Goal: Information Seeking & Learning: Learn about a topic

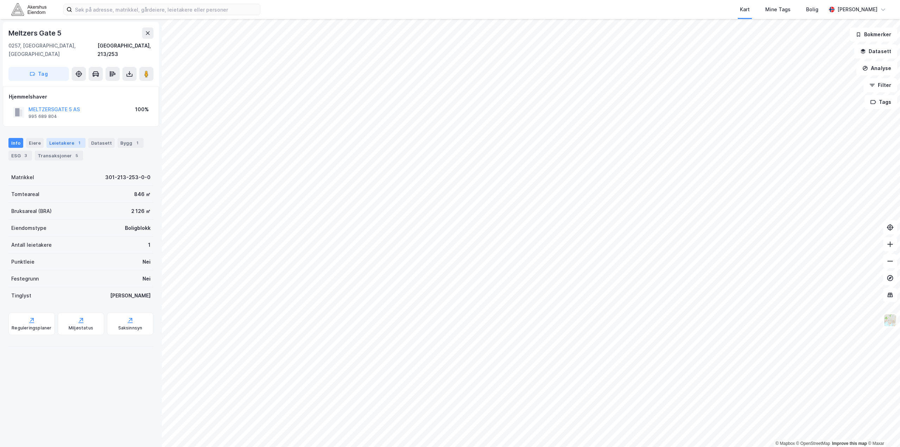
click at [63, 138] on div "Leietakere 1" at bounding box center [65, 143] width 39 height 10
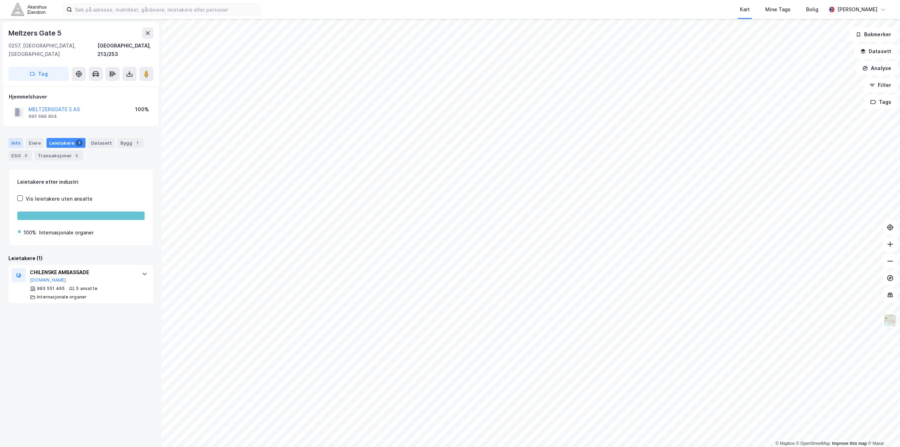
click at [22, 138] on div "Info" at bounding box center [15, 143] width 15 height 10
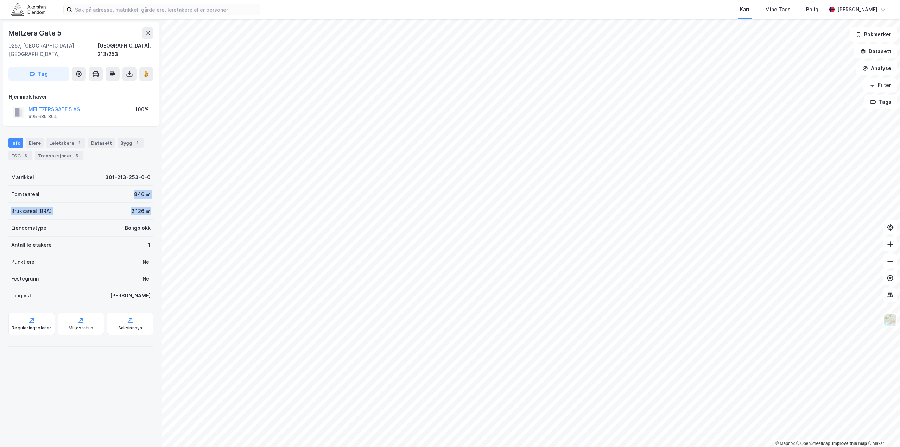
drag, startPoint x: 147, startPoint y: 205, endPoint x: 109, endPoint y: 186, distance: 42.3
click at [109, 186] on div "Matrikkel 301-213-253-0-0 Tomteareal 846 ㎡ Bruksareal (BRA) 2 126 ㎡ [STREET_ADD…" at bounding box center [80, 236] width 145 height 135
click at [108, 187] on div "Tomteareal 846 ㎡" at bounding box center [80, 194] width 145 height 17
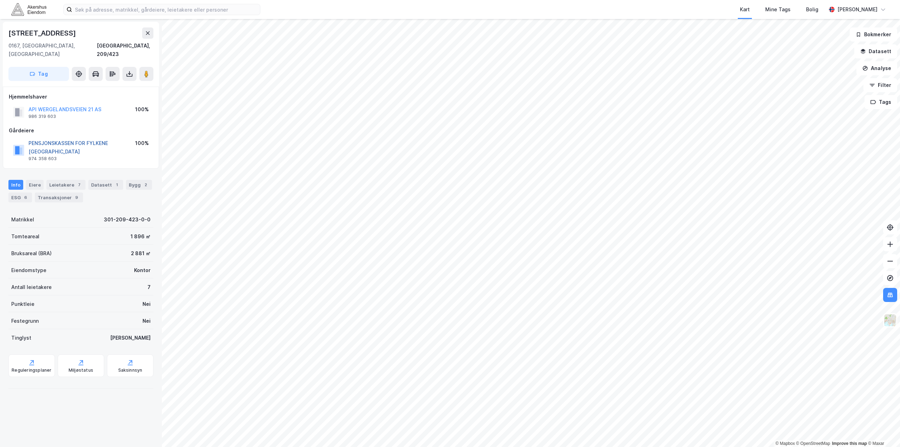
click at [0, 0] on button "PENSJONSKASSEN FOR FYLKENE [GEOGRAPHIC_DATA]" at bounding box center [0, 0] width 0 height 0
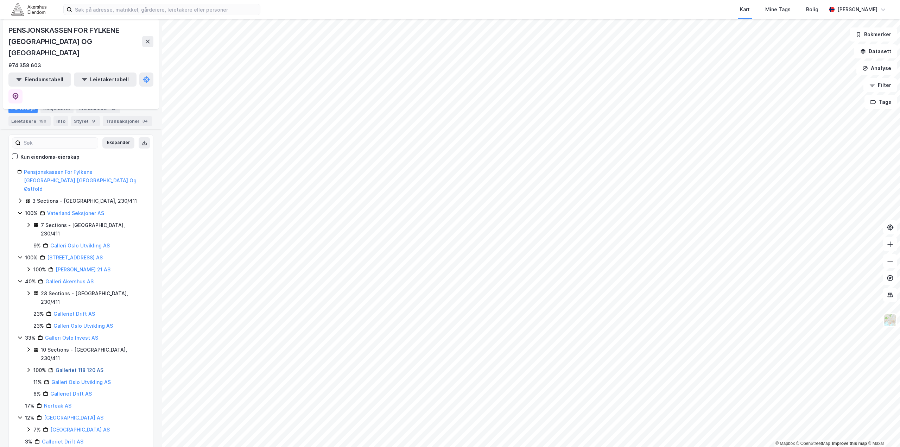
scroll to position [118, 0]
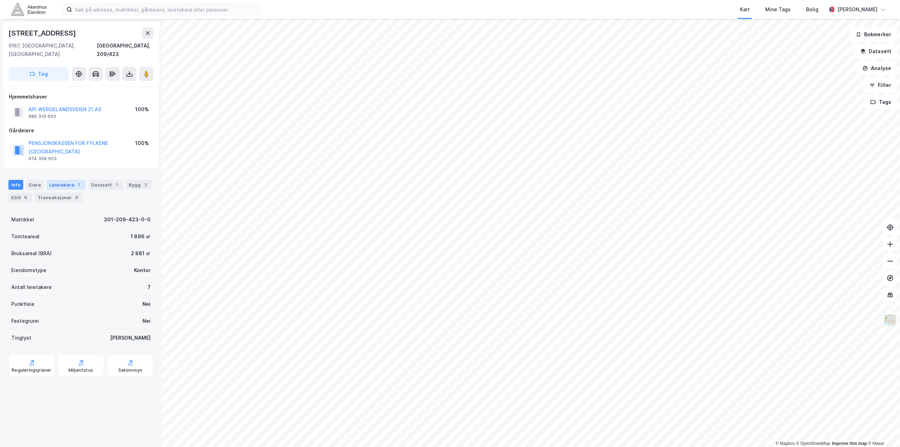
click at [49, 180] on div "Leietakere 7" at bounding box center [65, 185] width 39 height 10
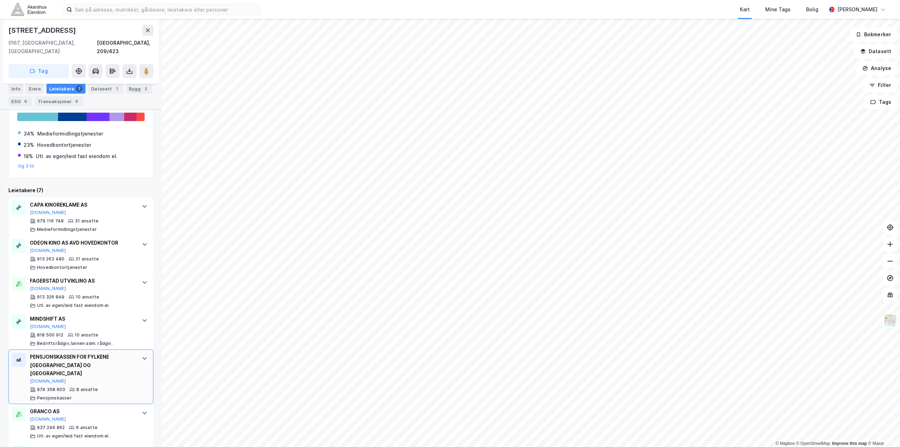
scroll to position [166, 0]
